Goal: Contribute content: Contribute content

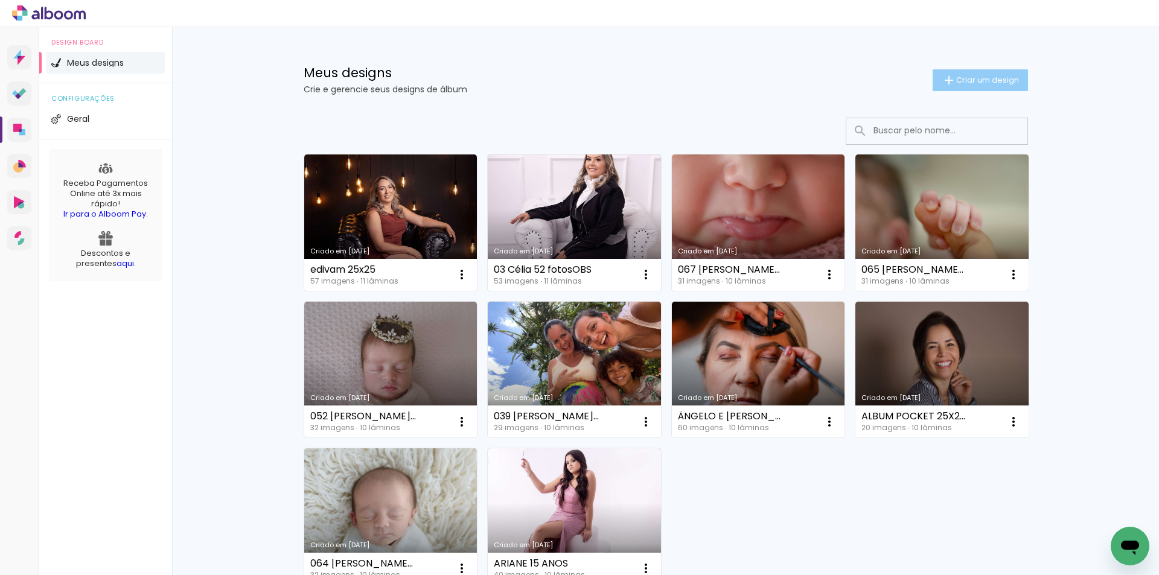
click at [975, 80] on span "Criar um design" at bounding box center [987, 80] width 63 height 8
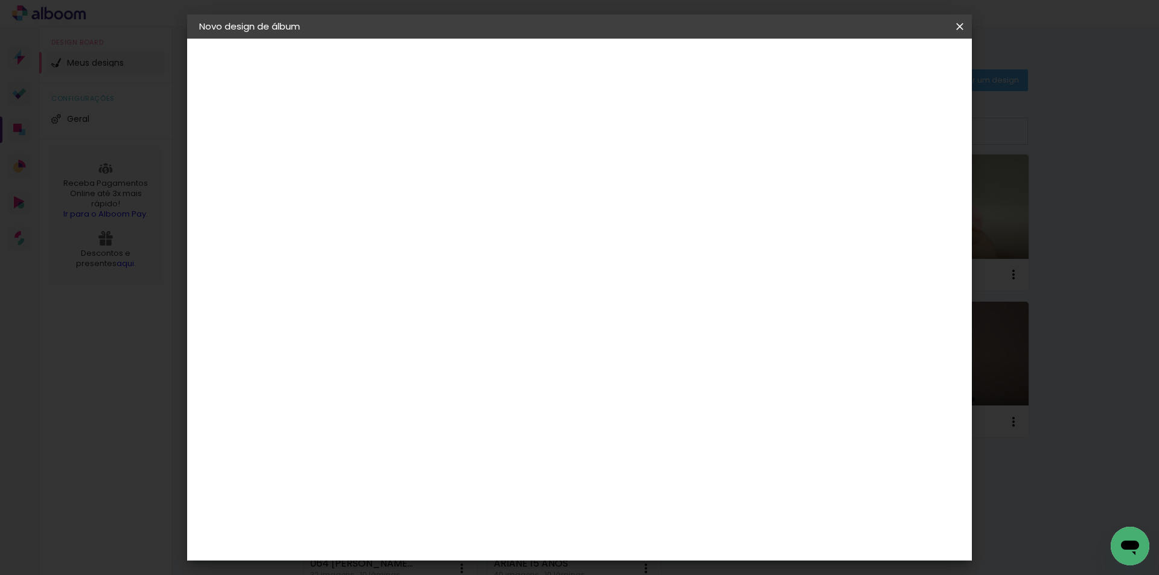
click at [396, 167] on input at bounding box center [396, 162] width 0 height 19
type input "album"
type paper-input "album"
type input "album marc"
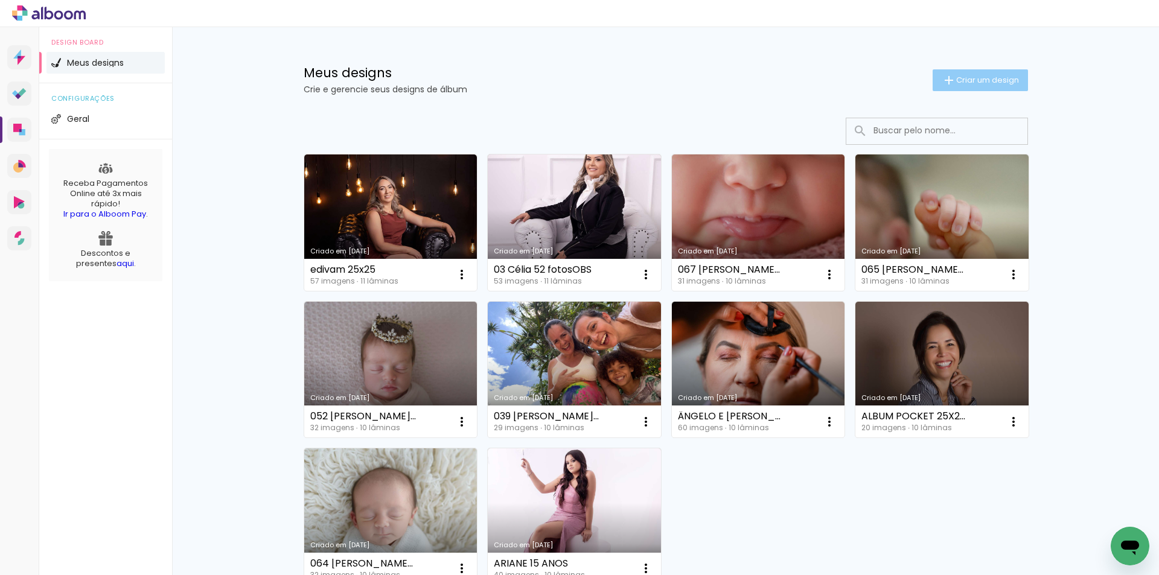
click at [947, 74] on iron-icon at bounding box center [948, 80] width 14 height 14
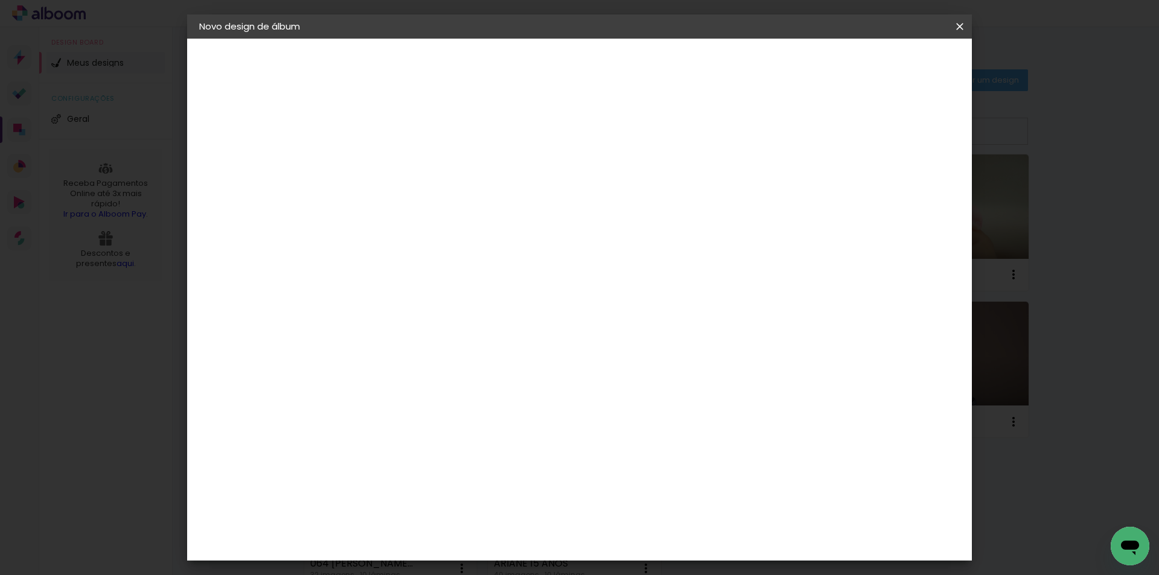
click at [396, 168] on input at bounding box center [396, 162] width 0 height 19
type input "[PERSON_NAME] e [PERSON_NAME]"
type paper-input "[PERSON_NAME] e [PERSON_NAME]"
click at [0, 0] on slot "Avançar" at bounding box center [0, 0] width 0 height 0
click at [0, 0] on slot "Tamanho Livre" at bounding box center [0, 0] width 0 height 0
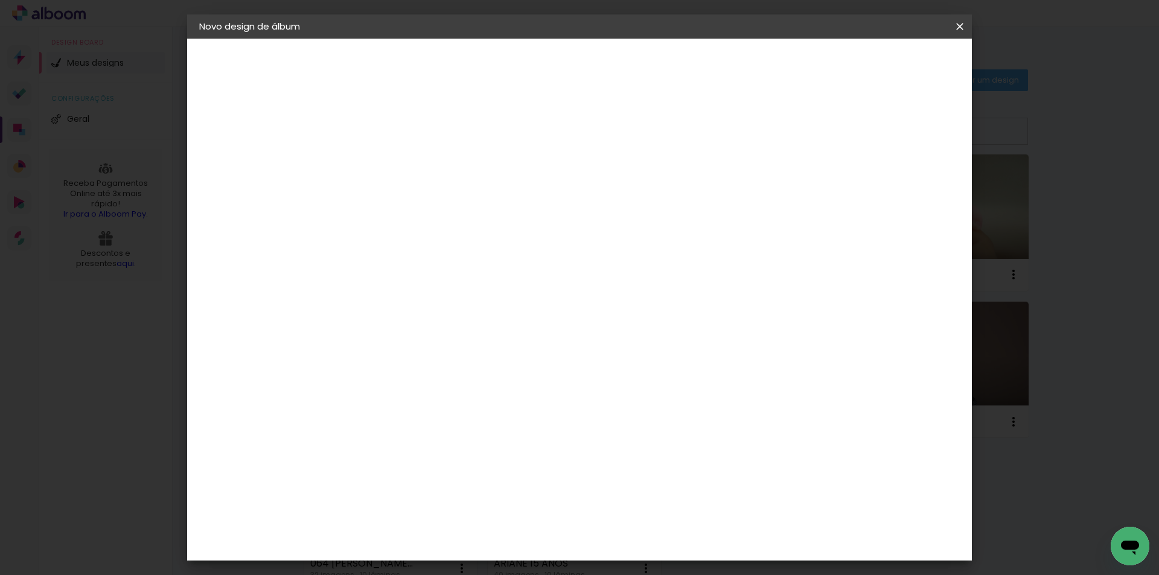
click at [0, 0] on slot "Avançar" at bounding box center [0, 0] width 0 height 0
drag, startPoint x: 647, startPoint y: 507, endPoint x: 661, endPoint y: 507, distance: 14.5
click at [661, 507] on div "60" at bounding box center [654, 503] width 46 height 18
type input "61"
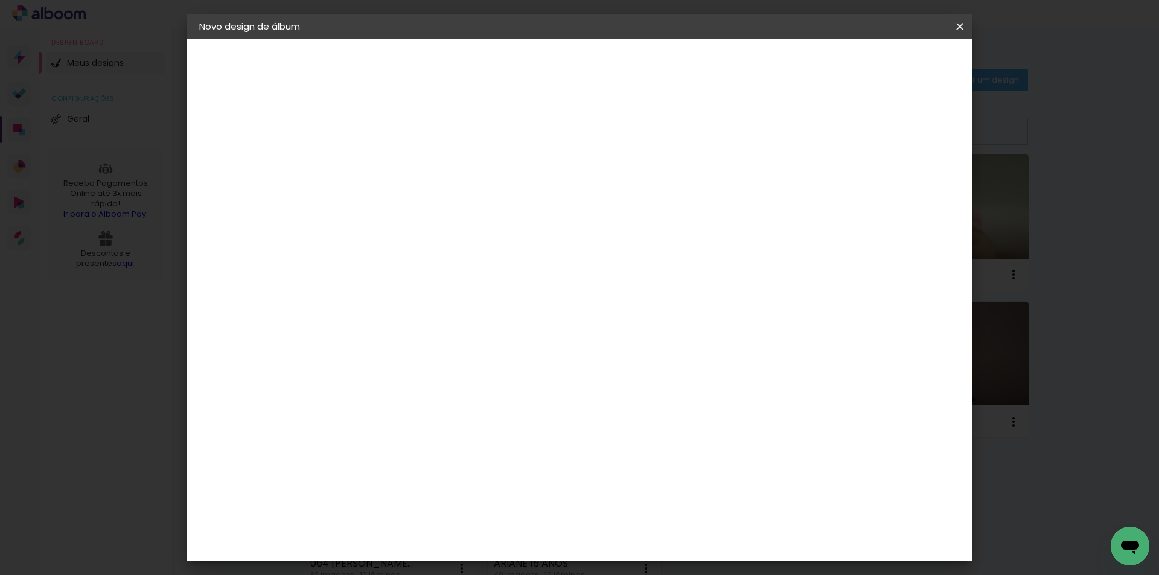
type paper-input "61"
drag, startPoint x: 360, startPoint y: 342, endPoint x: 378, endPoint y: 341, distance: 17.5
click at [378, 341] on div "30" at bounding box center [366, 341] width 46 height 18
type input "30,5"
type paper-input "30,5"
